Goal: Information Seeking & Learning: Check status

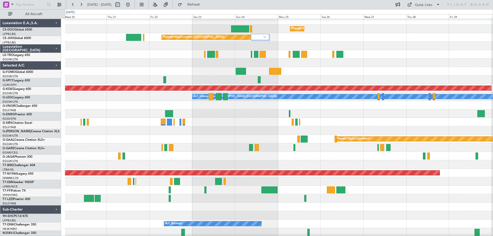
scroll to position [3, 0]
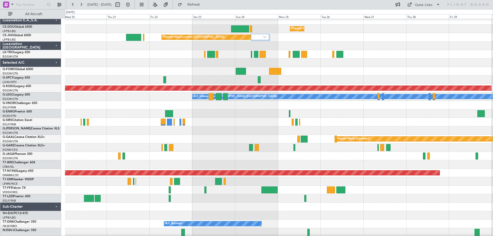
click at [186, 142] on div "Planned Maint Dusseldorf" at bounding box center [279, 139] width 428 height 8
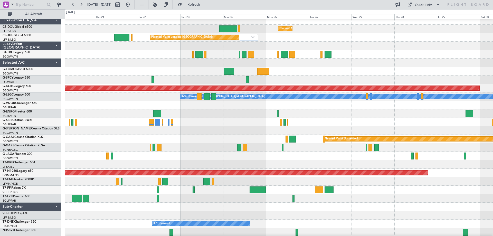
scroll to position [0, 0]
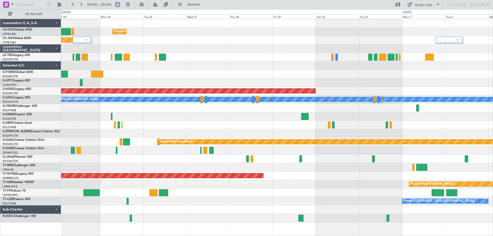
click at [250, 138] on div "Planned Maint [GEOGRAPHIC_DATA] ([GEOGRAPHIC_DATA]) Planned Maint [GEOGRAPHIC_D…" at bounding box center [277, 120] width 432 height 203
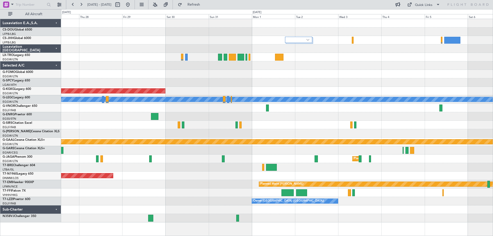
click at [274, 131] on div "Planned Maint [GEOGRAPHIC_DATA] ([GEOGRAPHIC_DATA]) AOG Maint [GEOGRAPHIC_DATA]…" at bounding box center [277, 120] width 432 height 203
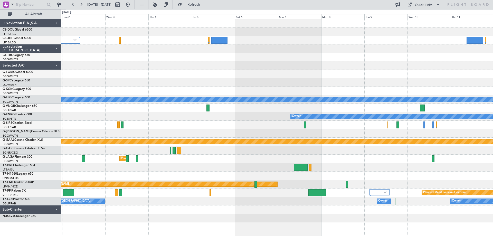
click at [193, 123] on div at bounding box center [277, 125] width 432 height 8
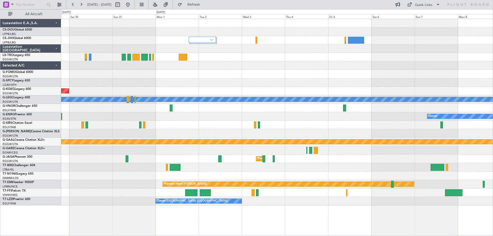
click at [306, 123] on div "AOG Maint [GEOGRAPHIC_DATA] (Ataturk) A/C Unavailable [GEOGRAPHIC_DATA] ([GEOGR…" at bounding box center [277, 112] width 432 height 186
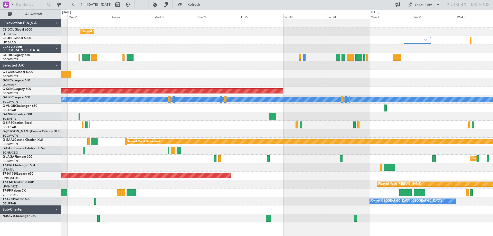
click at [329, 134] on div "Planned Maint [GEOGRAPHIC_DATA] ([GEOGRAPHIC_DATA]) Planned Maint [GEOGRAPHIC_D…" at bounding box center [277, 120] width 432 height 203
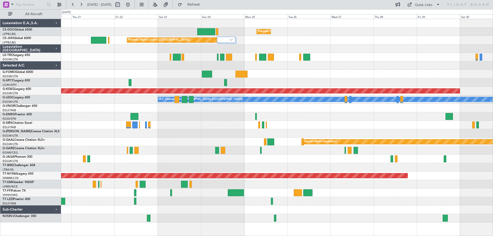
click at [330, 135] on div "Planned Maint [GEOGRAPHIC_DATA] ([GEOGRAPHIC_DATA]) Planned Maint [GEOGRAPHIC_D…" at bounding box center [277, 120] width 432 height 203
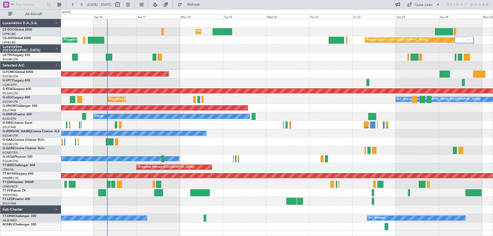
click at [309, 131] on div "Planned Maint [GEOGRAPHIC_DATA] ([GEOGRAPHIC_DATA]) Unplanned Maint [GEOGRAPHIC…" at bounding box center [277, 125] width 432 height 212
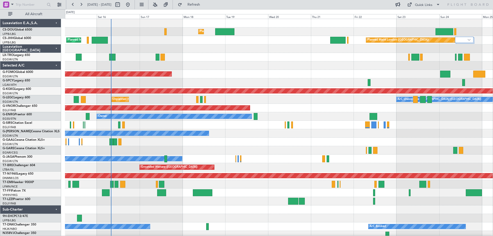
click at [319, 125] on div "Planned Maint [GEOGRAPHIC_DATA] ([GEOGRAPHIC_DATA])" at bounding box center [279, 125] width 428 height 8
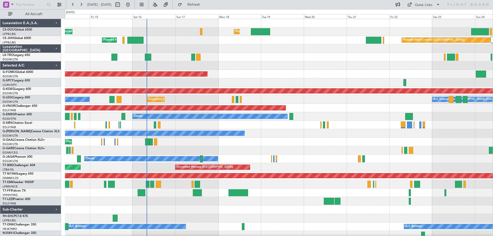
click at [272, 65] on div at bounding box center [279, 65] width 428 height 8
